Goal: Task Accomplishment & Management: Use online tool/utility

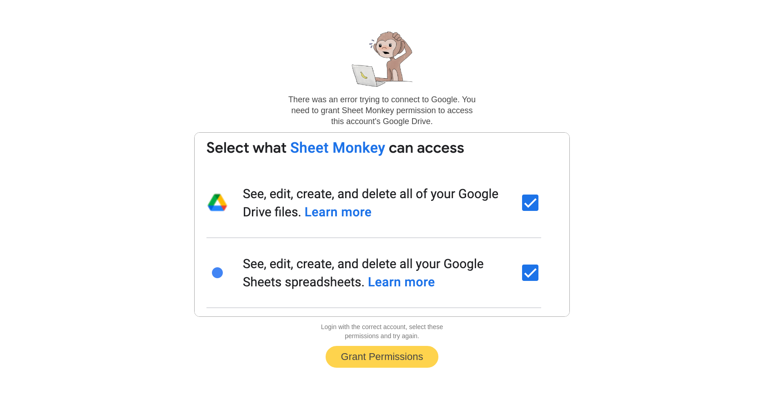
click at [390, 364] on button "Grant Permissions" at bounding box center [382, 357] width 113 height 22
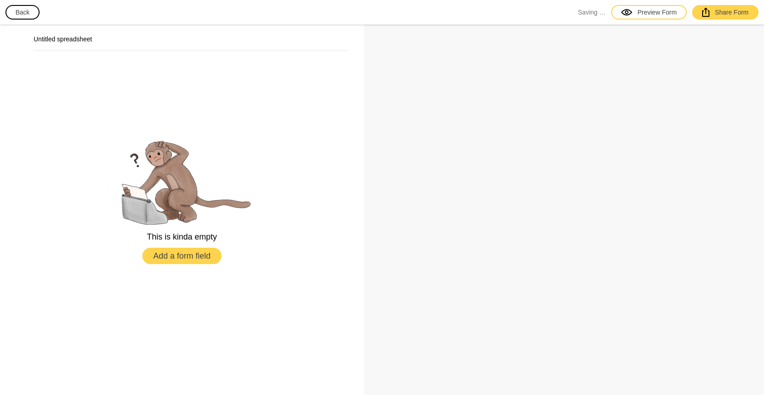
click at [207, 263] on button "Add a form field" at bounding box center [181, 256] width 79 height 16
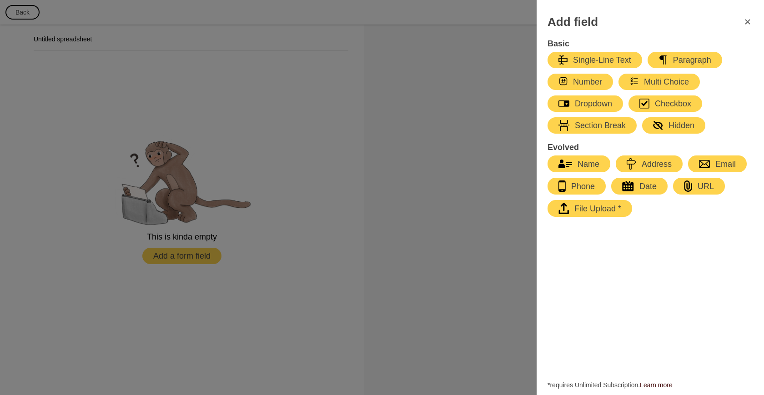
click at [579, 64] on div "Single-Line Text" at bounding box center [595, 60] width 73 height 11
select select "large"
